Goal: Information Seeking & Learning: Compare options

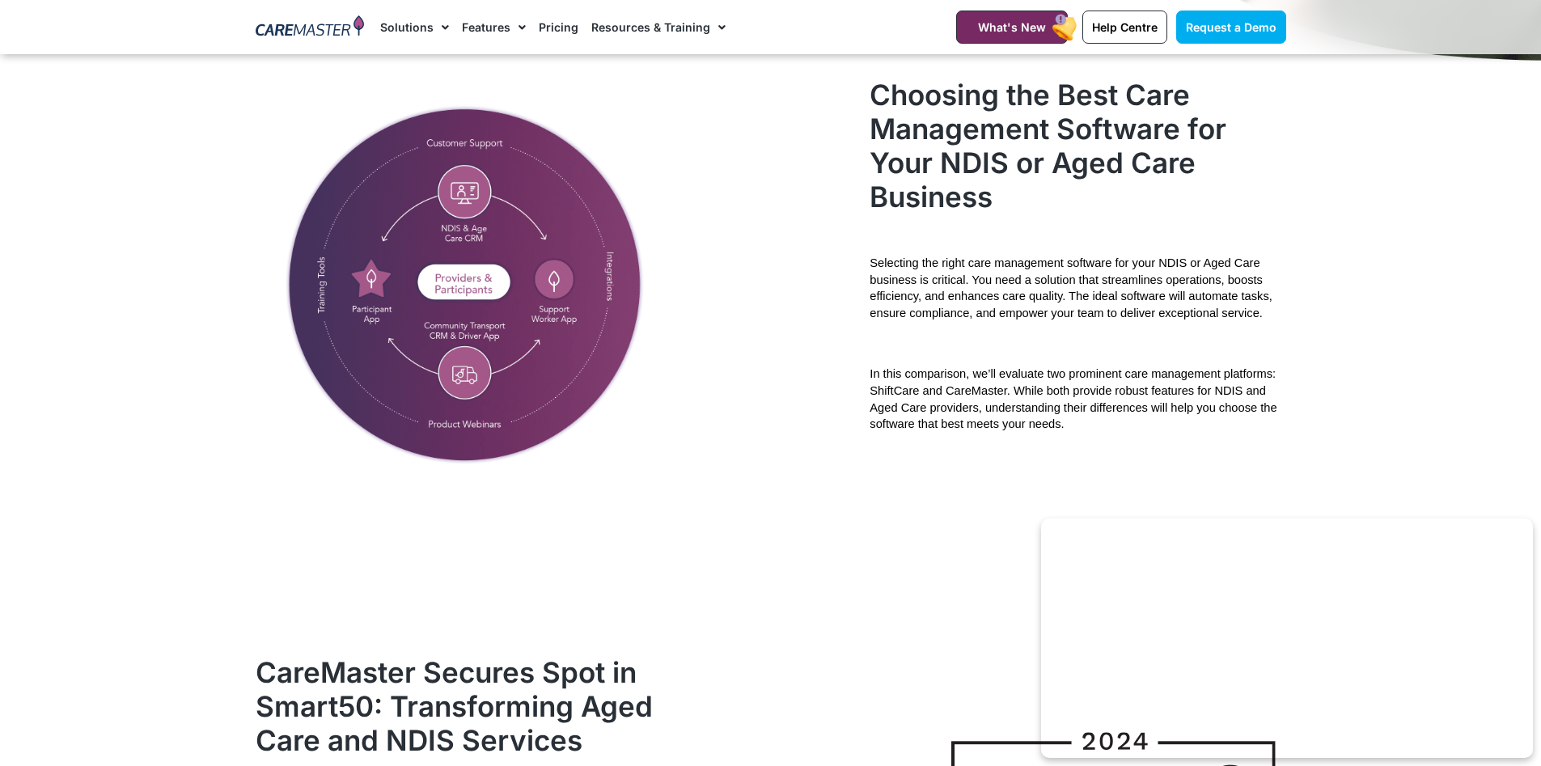
scroll to position [728, 0]
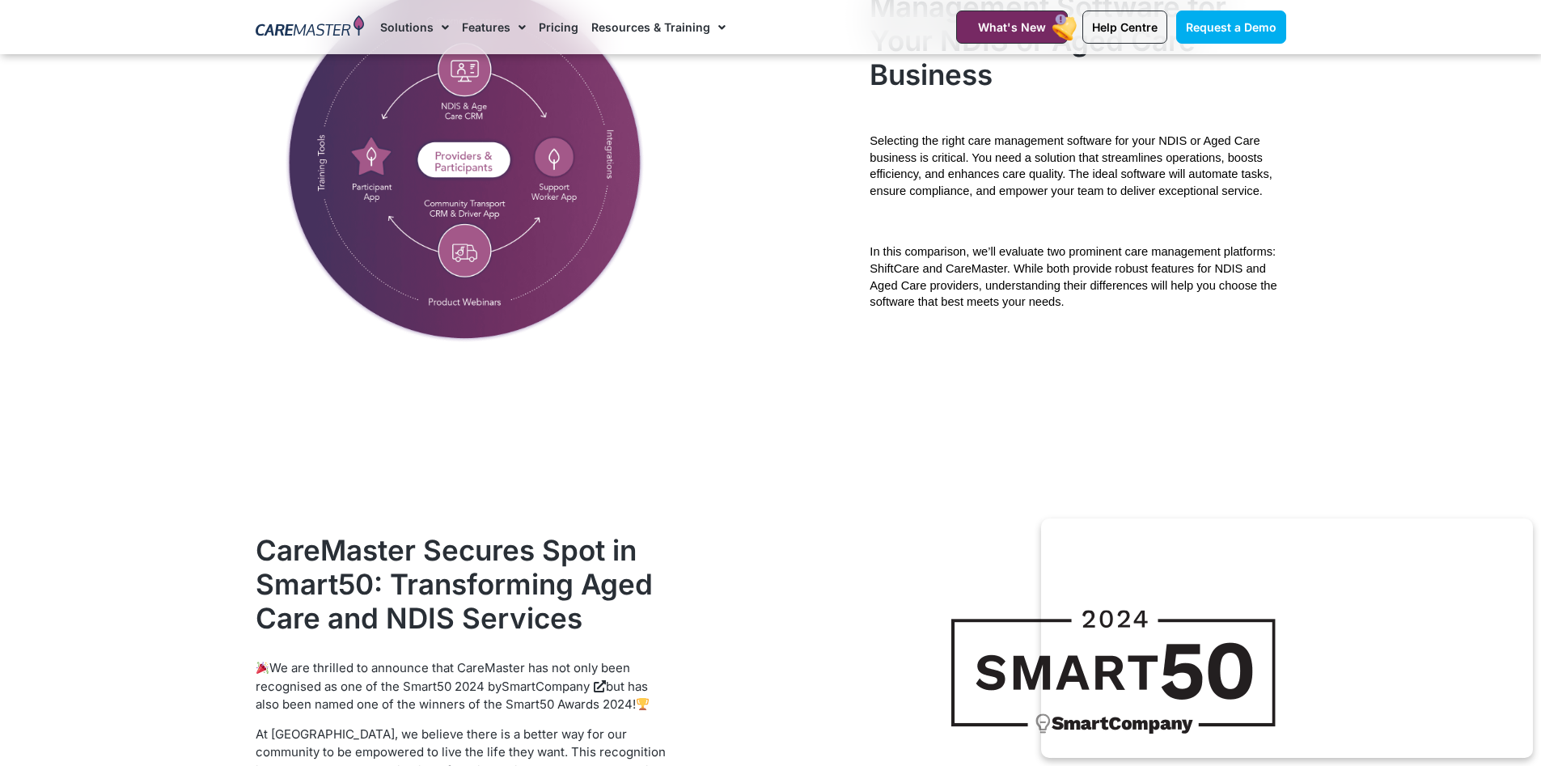
click at [450, 204] on img at bounding box center [465, 160] width 419 height 409
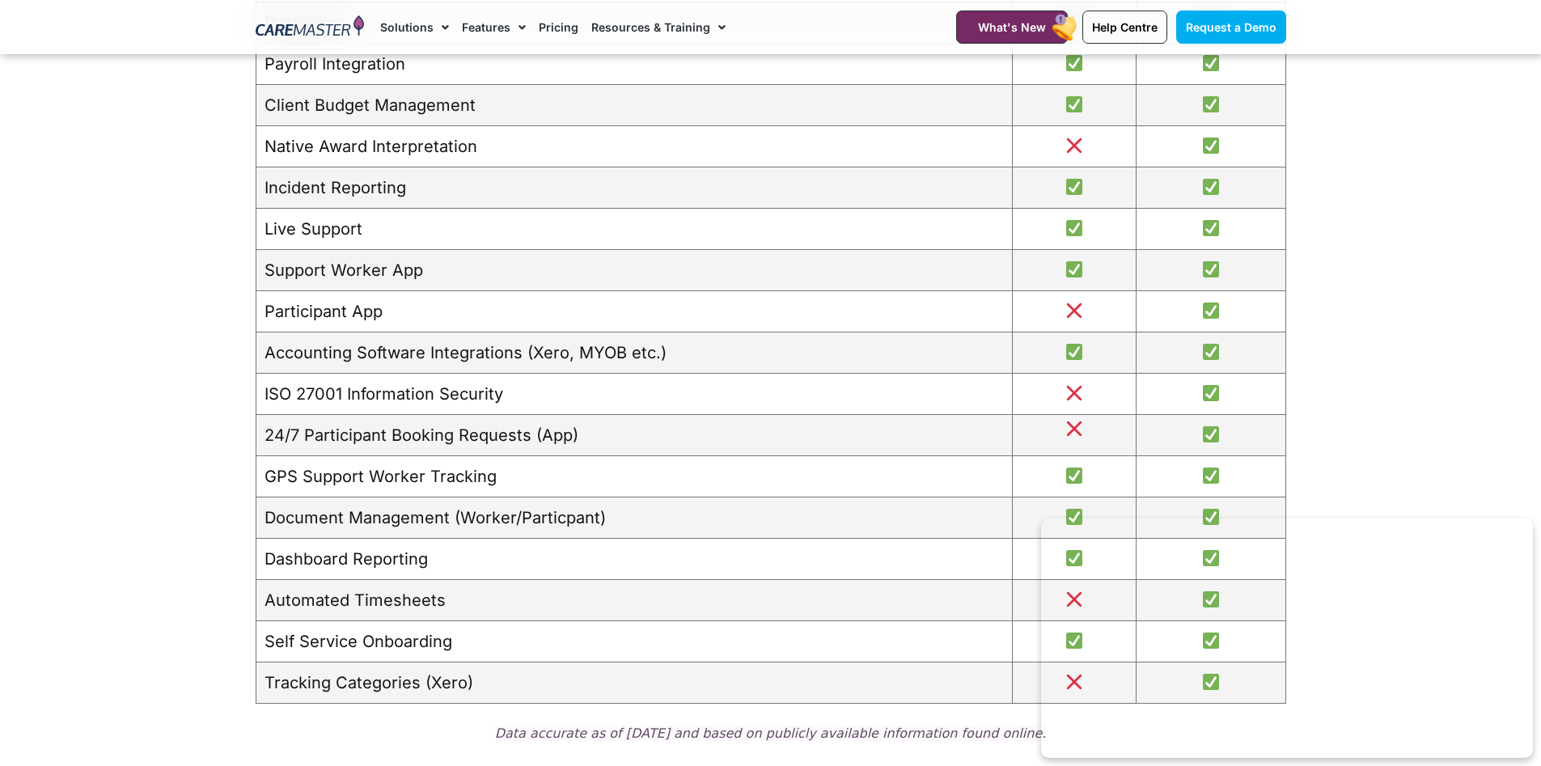
scroll to position [2022, 0]
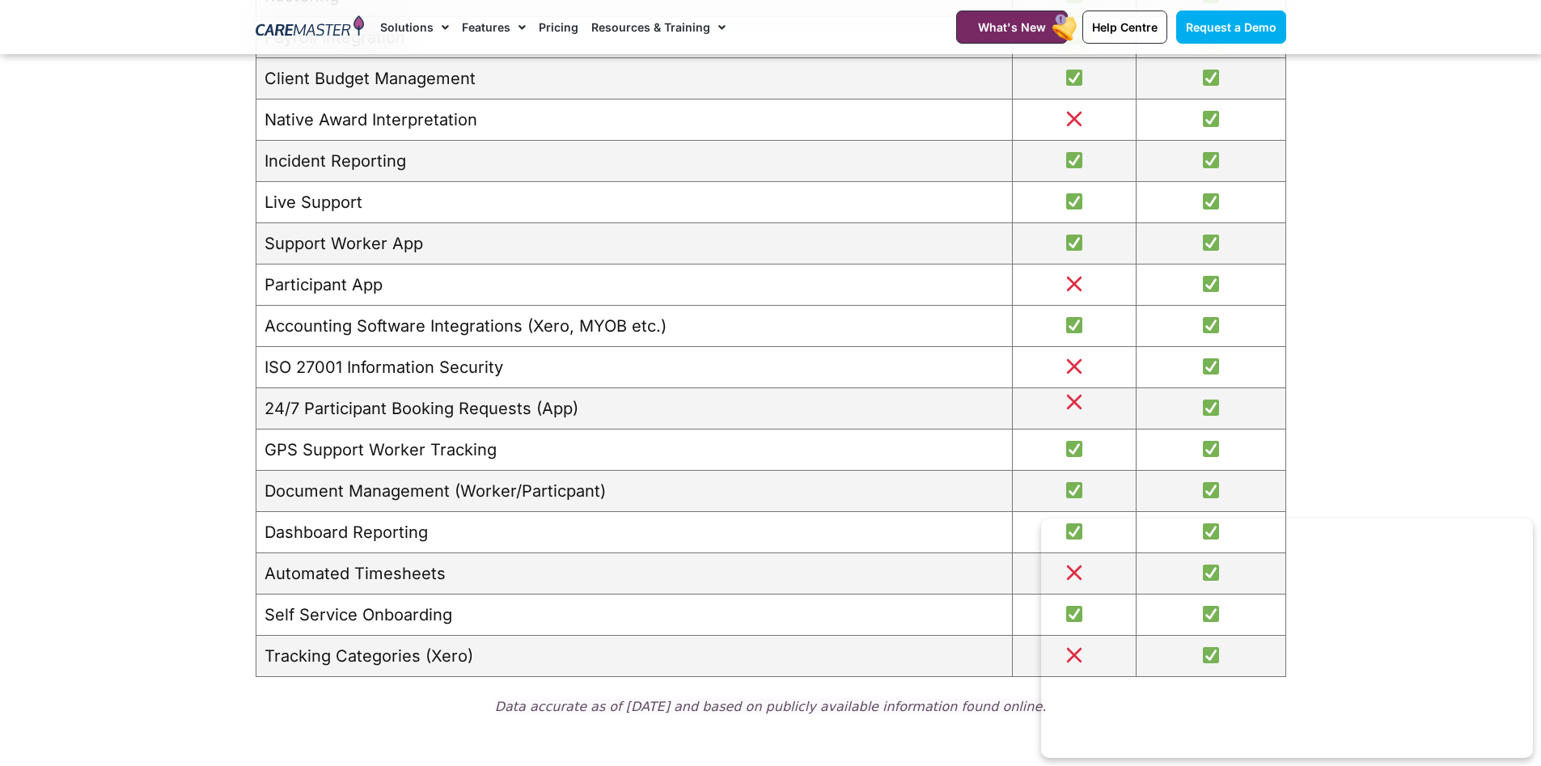
click at [628, 326] on td "Accounting Software Integrations (Xero, MYOB etc.)" at bounding box center [634, 326] width 756 height 41
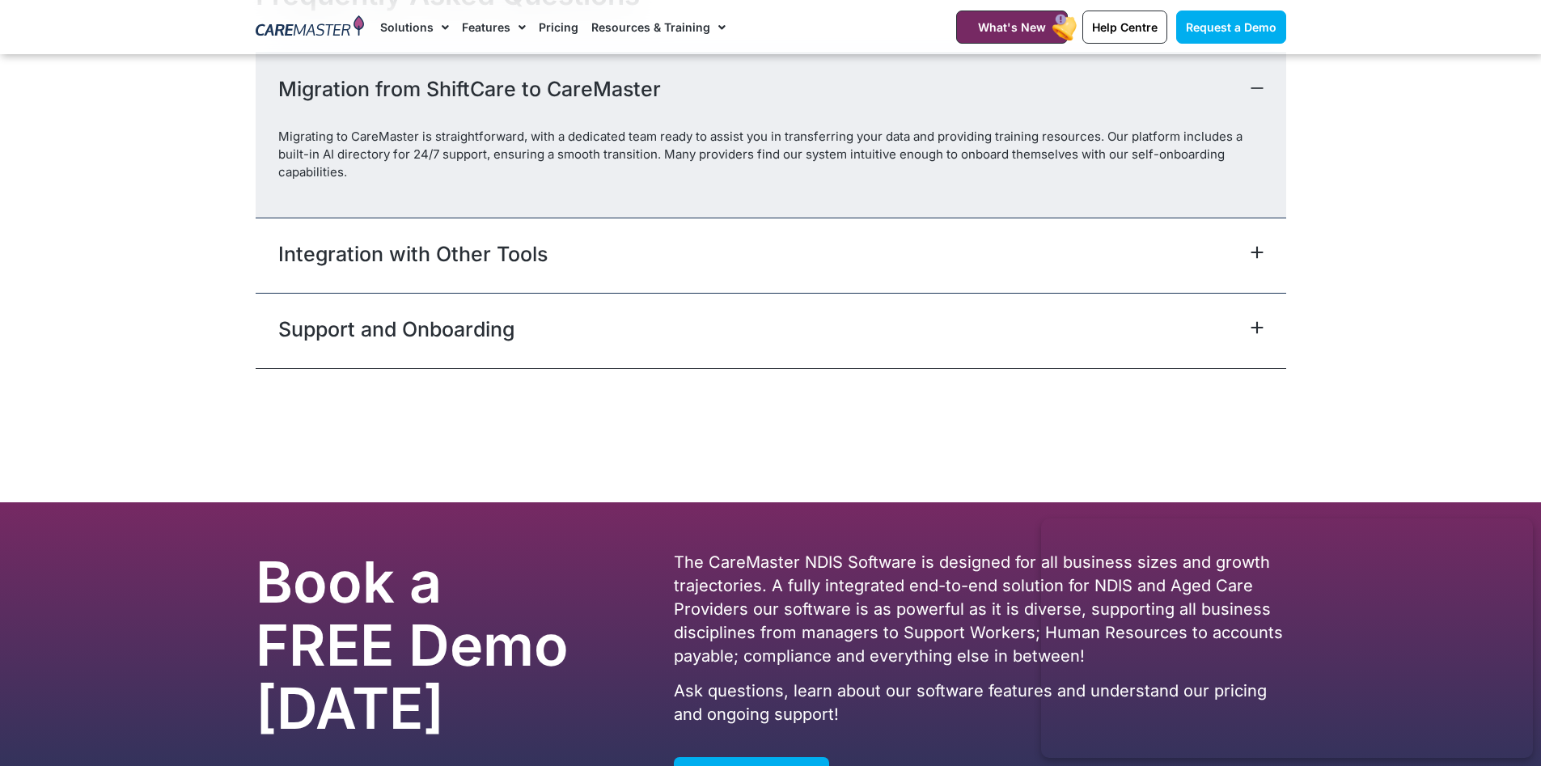
scroll to position [6956, 0]
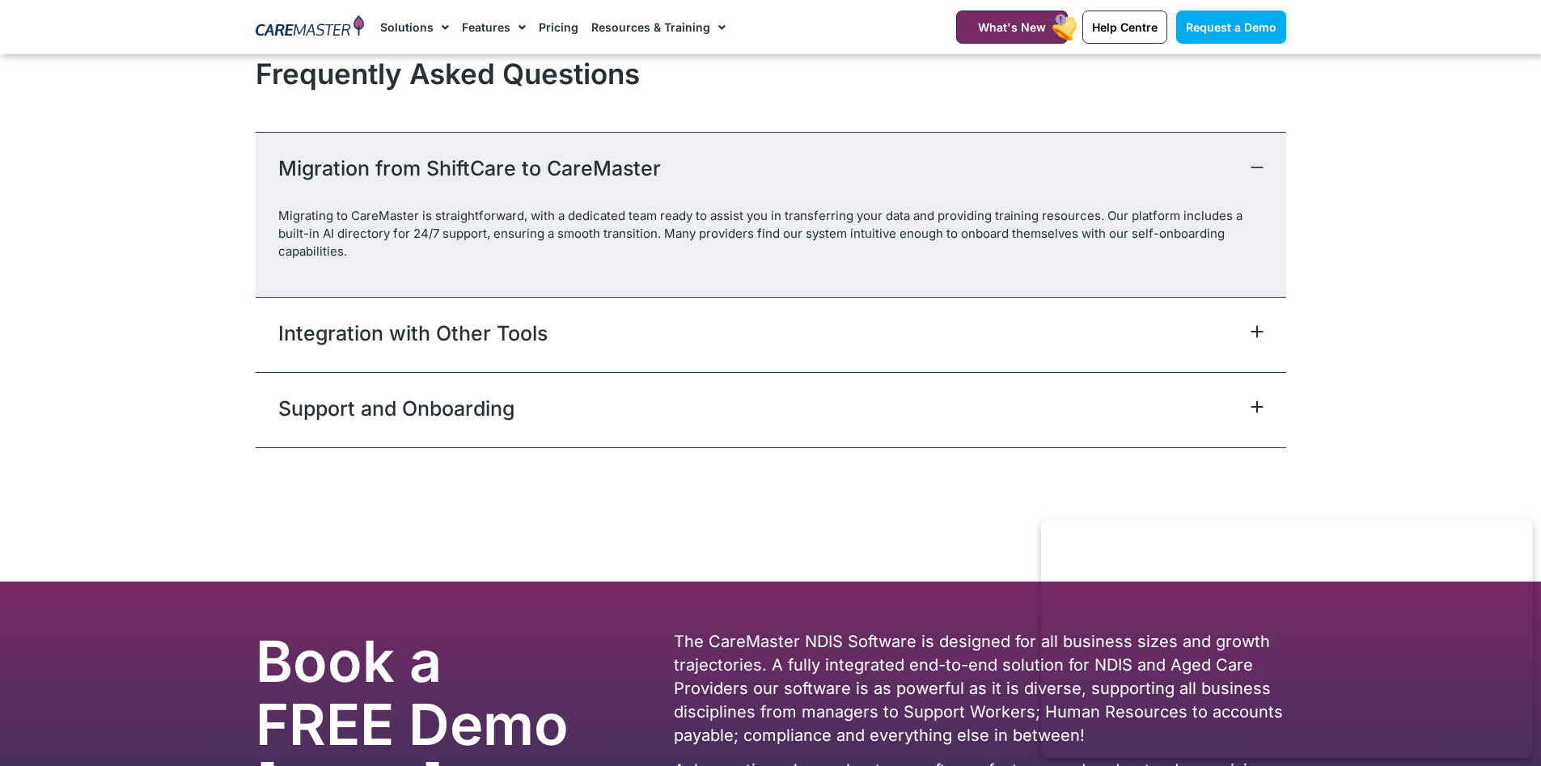
click at [667, 351] on div "Integration with Other Tools" at bounding box center [771, 334] width 1030 height 75
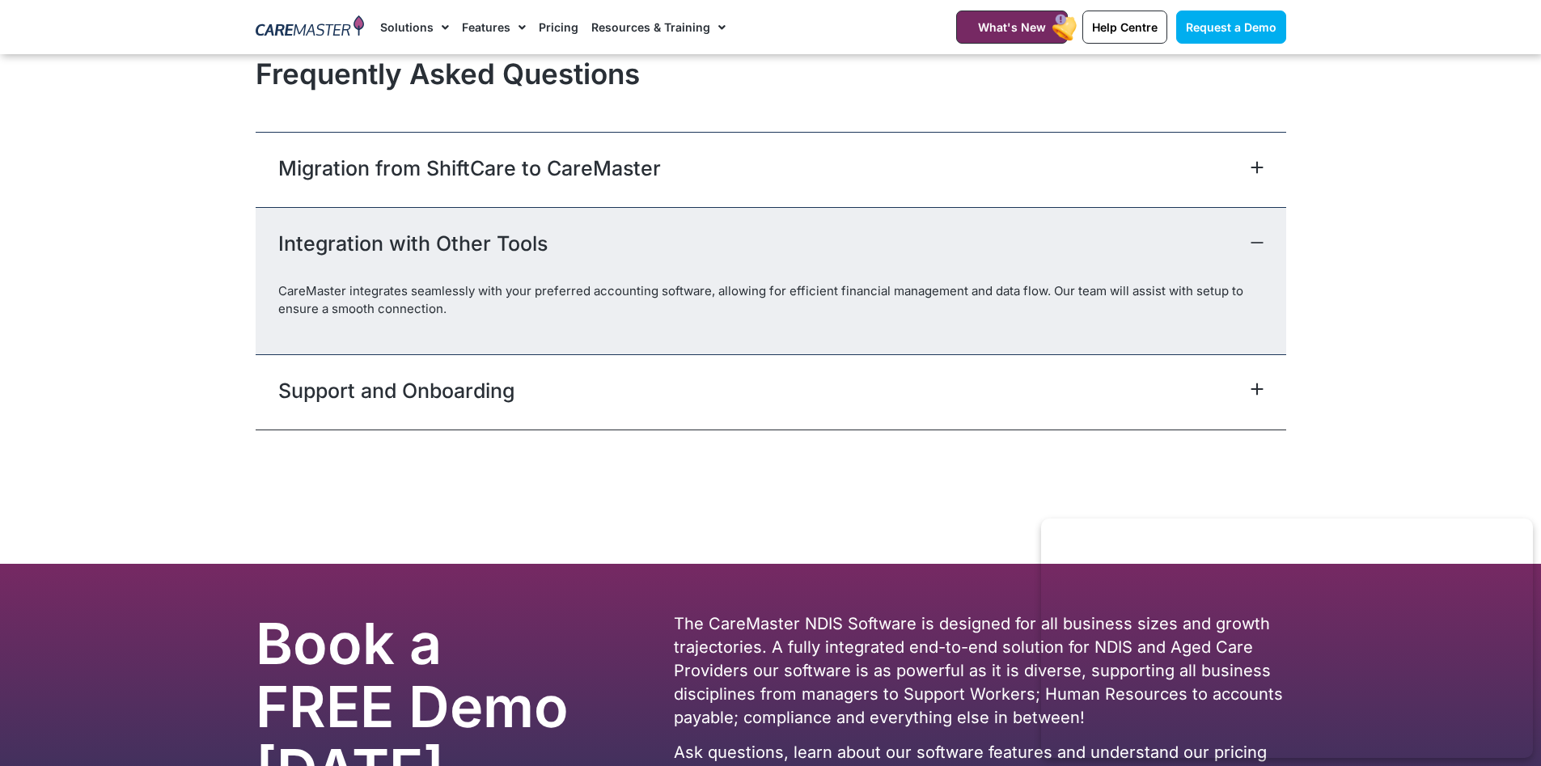
click at [593, 416] on div "Support and Onboarding" at bounding box center [771, 391] width 1030 height 75
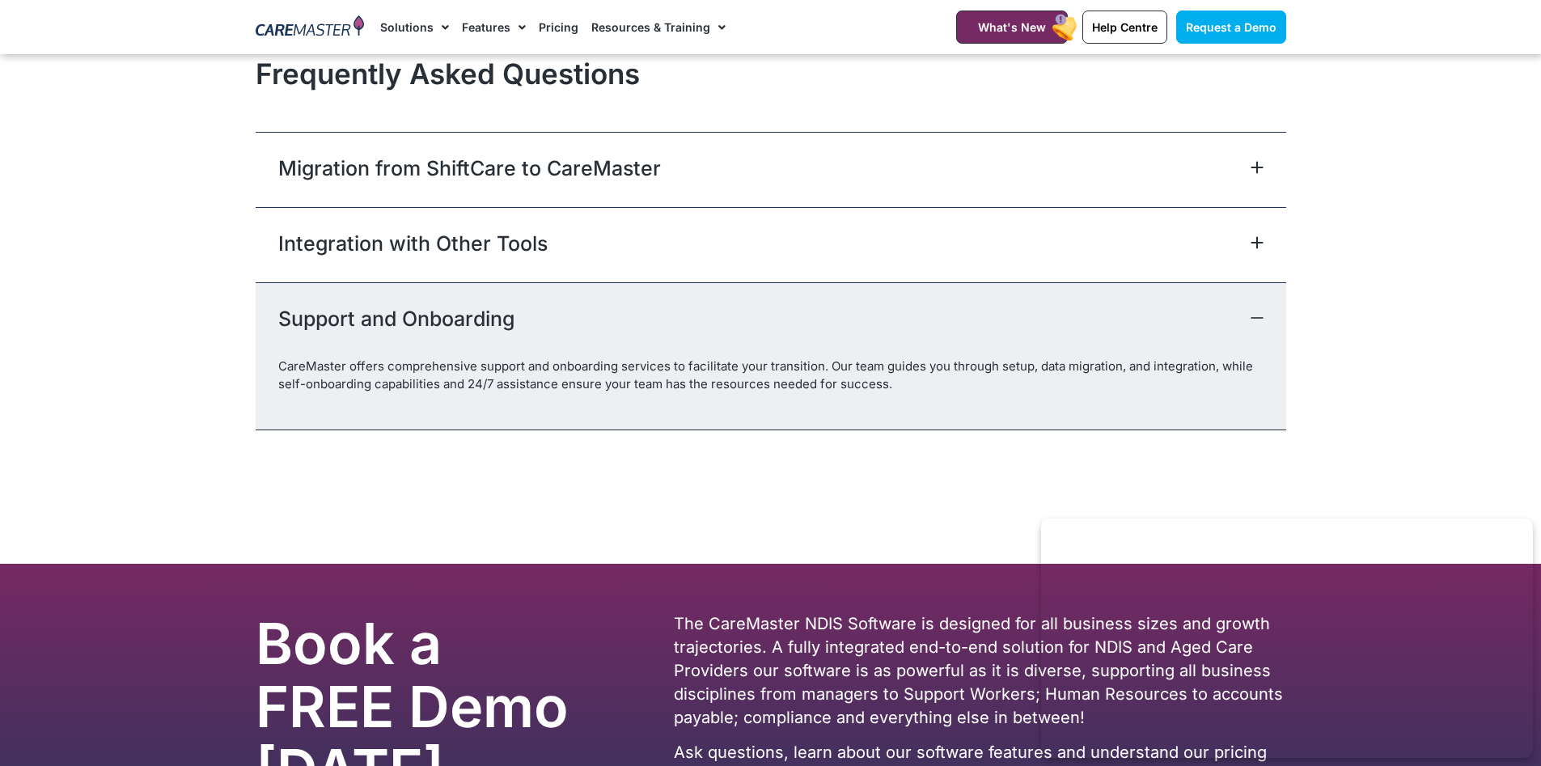
click at [652, 183] on link "Migration from ShiftCare to CareMaster" at bounding box center [469, 168] width 383 height 29
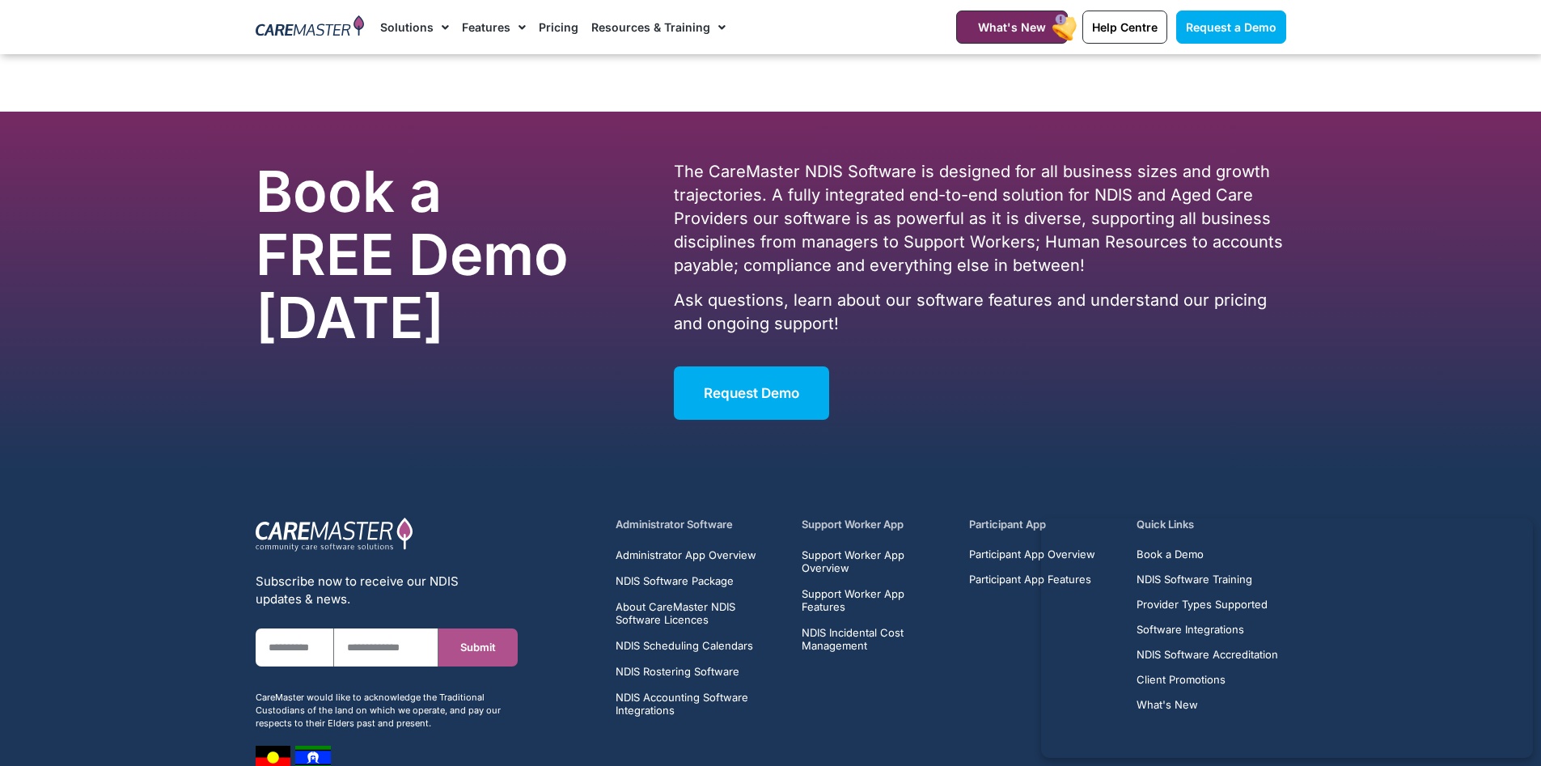
scroll to position [7568, 0]
